Goal: Check status: Check status

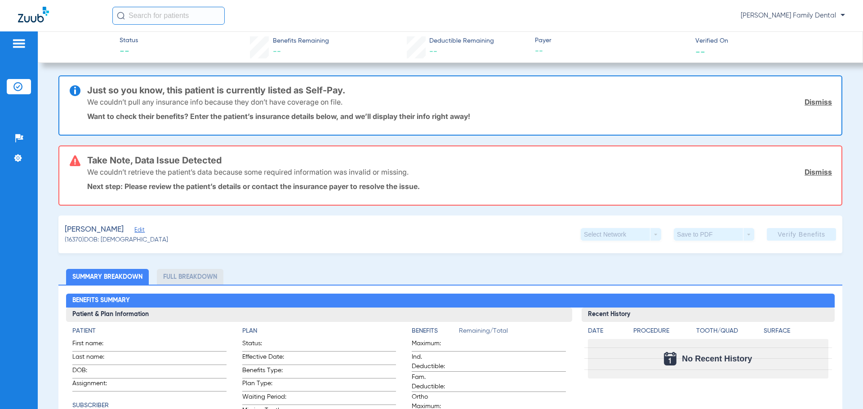
drag, startPoint x: 818, startPoint y: 172, endPoint x: 797, endPoint y: 175, distance: 21.4
click at [818, 172] on link "Dismiss" at bounding box center [817, 172] width 27 height 9
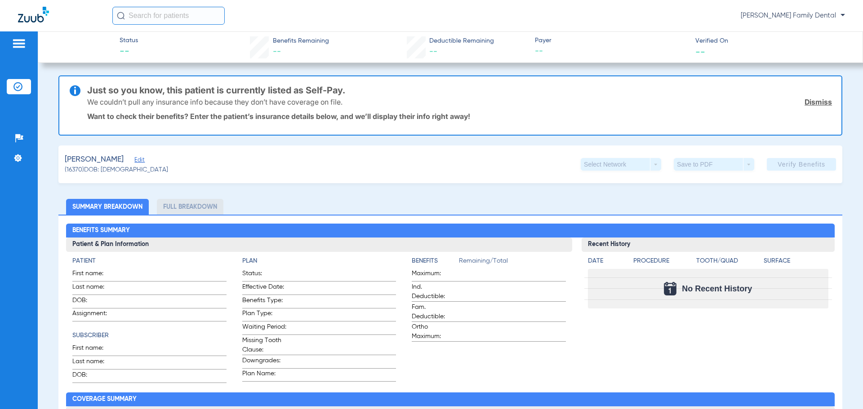
click at [143, 276] on span at bounding box center [173, 273] width 107 height 9
click at [142, 271] on span at bounding box center [173, 273] width 107 height 9
click at [144, 271] on span at bounding box center [173, 273] width 107 height 9
click at [220, 311] on span at bounding box center [173, 313] width 107 height 9
click at [221, 311] on span at bounding box center [173, 313] width 107 height 9
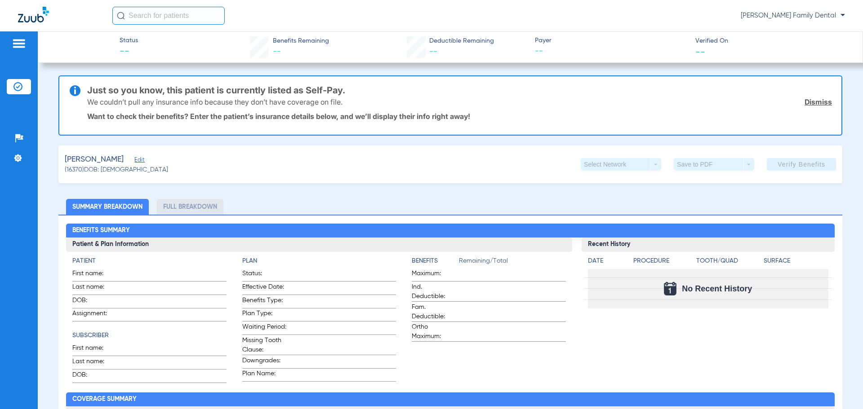
click at [246, 320] on app-patient-and-plan-information "Patient First name: Last name: DOB: Assignment: Subscriber First name: Last nam…" at bounding box center [318, 320] width 493 height 127
click at [338, 335] on label "Waiting Period:" at bounding box center [319, 329] width 154 height 13
click at [339, 335] on label "Waiting Period:" at bounding box center [319, 329] width 154 height 13
click at [302, 319] on app-input-field at bounding box center [342, 315] width 107 height 12
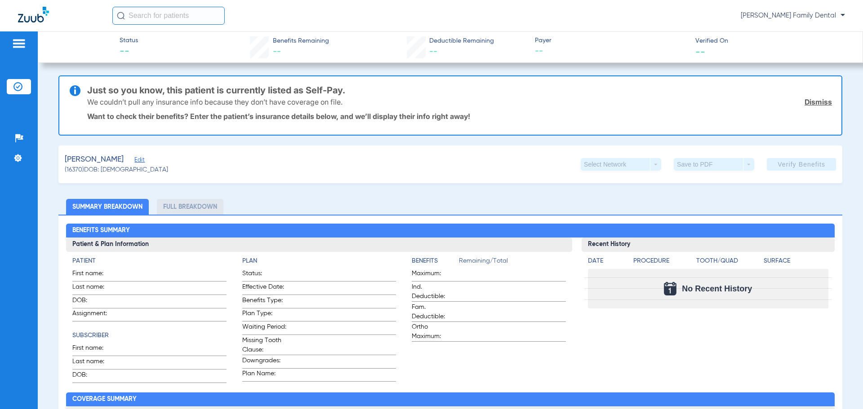
click at [134, 159] on span "Edit" at bounding box center [138, 161] width 8 height 9
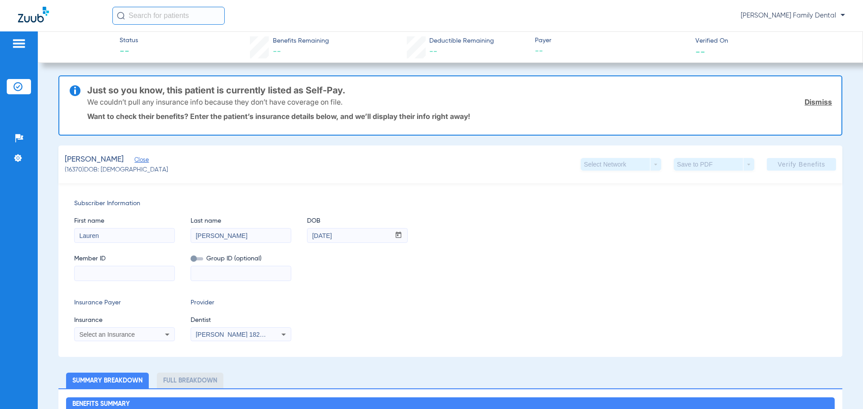
click at [136, 159] on span "Close" at bounding box center [138, 161] width 8 height 9
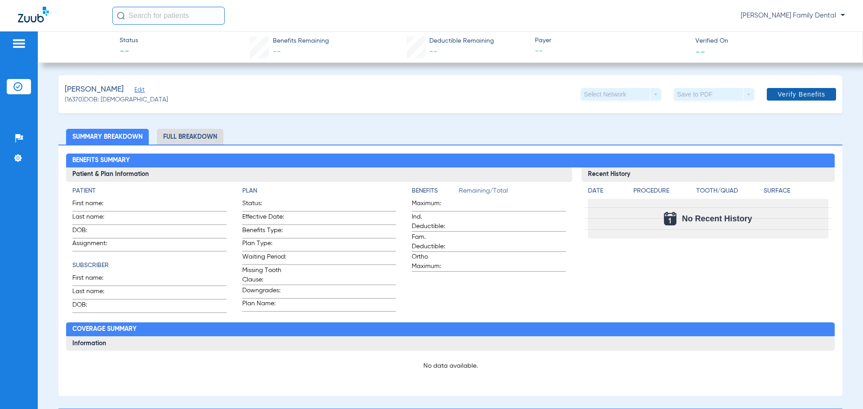
click at [786, 94] on span "Verify Benefits" at bounding box center [801, 94] width 48 height 7
